Goal: Task Accomplishment & Management: Use online tool/utility

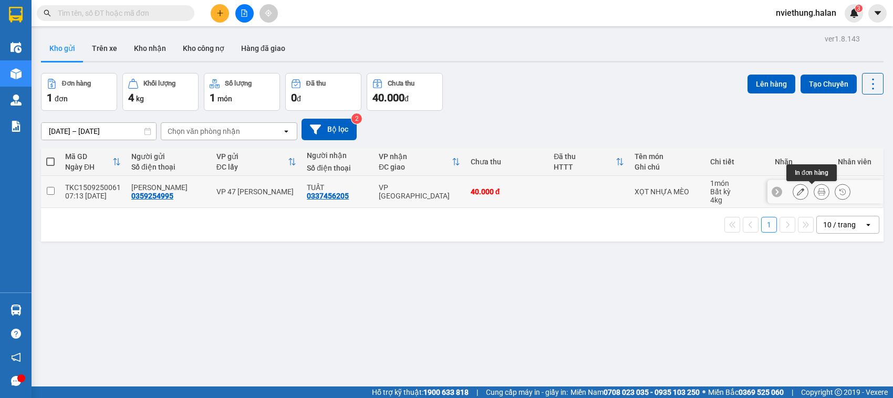
click at [817, 192] on icon at bounding box center [820, 191] width 7 height 7
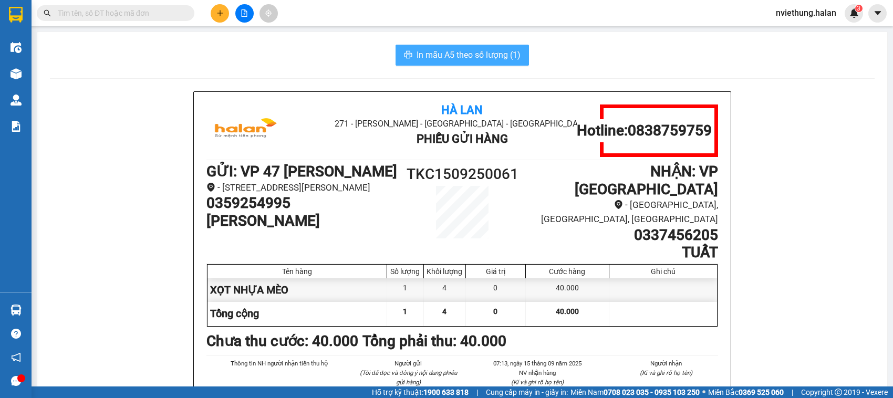
click at [465, 54] on span "In mẫu A5 theo số lượng (1)" at bounding box center [468, 54] width 104 height 13
click at [463, 58] on span "In mẫu A5 theo số lượng (1)" at bounding box center [468, 54] width 104 height 13
click at [461, 50] on span "In mẫu A5 theo số lượng (1)" at bounding box center [468, 54] width 104 height 13
click at [473, 58] on span "In mẫu A5 theo số lượng (1)" at bounding box center [468, 54] width 104 height 13
click at [436, 55] on span "In mẫu A5 theo số lượng (1)" at bounding box center [468, 54] width 104 height 13
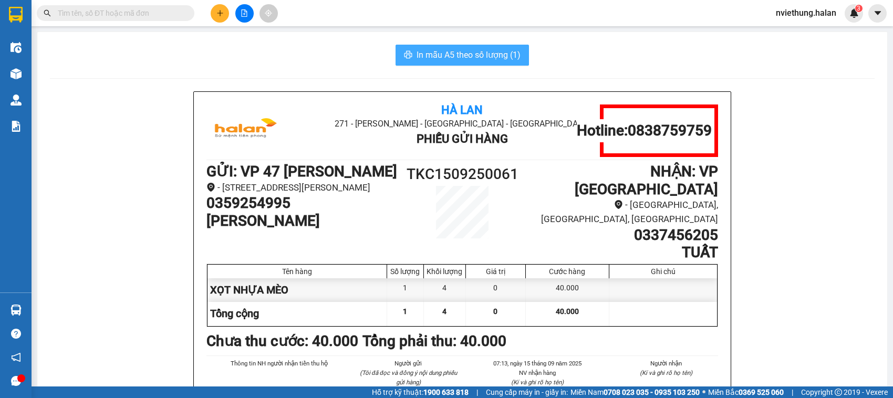
click at [471, 54] on span "In mẫu A5 theo số lượng (1)" at bounding box center [468, 54] width 104 height 13
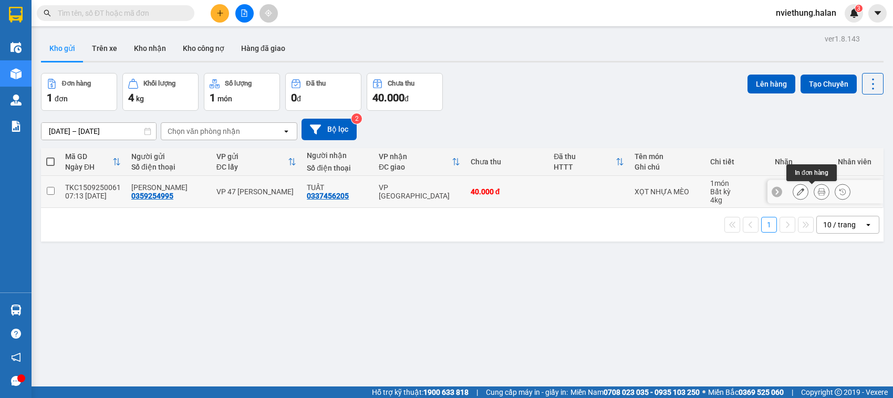
click at [817, 195] on icon at bounding box center [820, 191] width 7 height 7
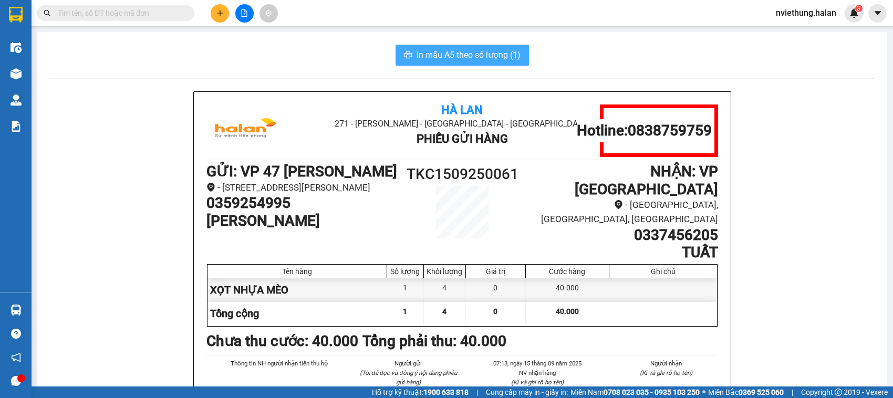
click at [439, 51] on span "In mẫu A5 theo số lượng (1)" at bounding box center [468, 54] width 104 height 13
click at [450, 54] on span "In mẫu A5 theo số lượng (1)" at bounding box center [468, 54] width 104 height 13
click at [468, 49] on span "In mẫu A5 theo số lượng (1)" at bounding box center [468, 54] width 104 height 13
click at [437, 51] on span "In mẫu A5 theo số lượng (1)" at bounding box center [468, 54] width 104 height 13
click at [479, 50] on span "In mẫu A5 theo số lượng (1)" at bounding box center [468, 54] width 104 height 13
